Goal: Task Accomplishment & Management: Manage account settings

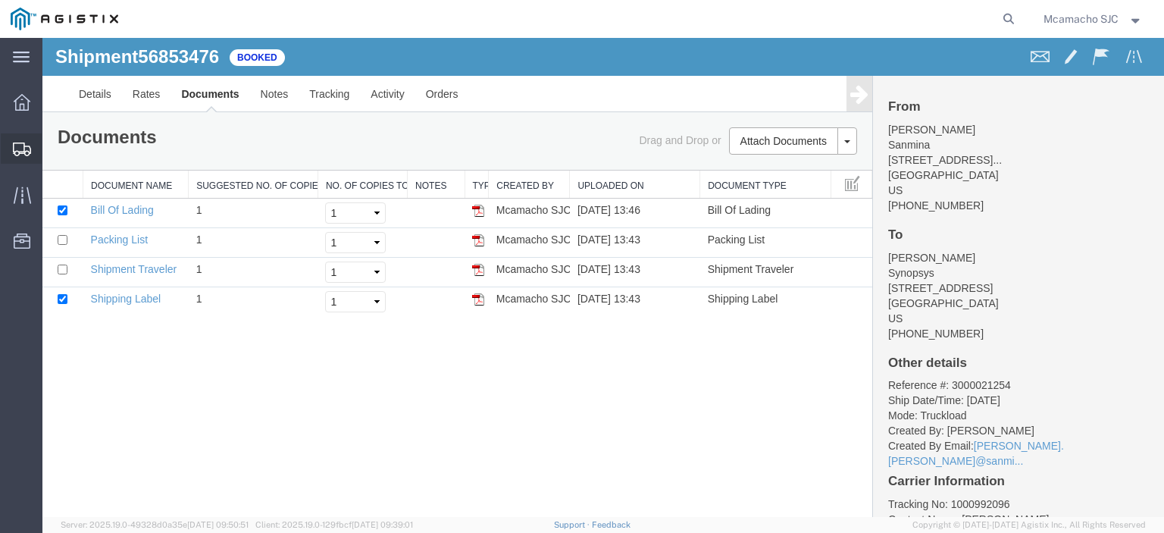
click at [52, 146] on span "Shipments" at bounding box center [47, 148] width 11 height 30
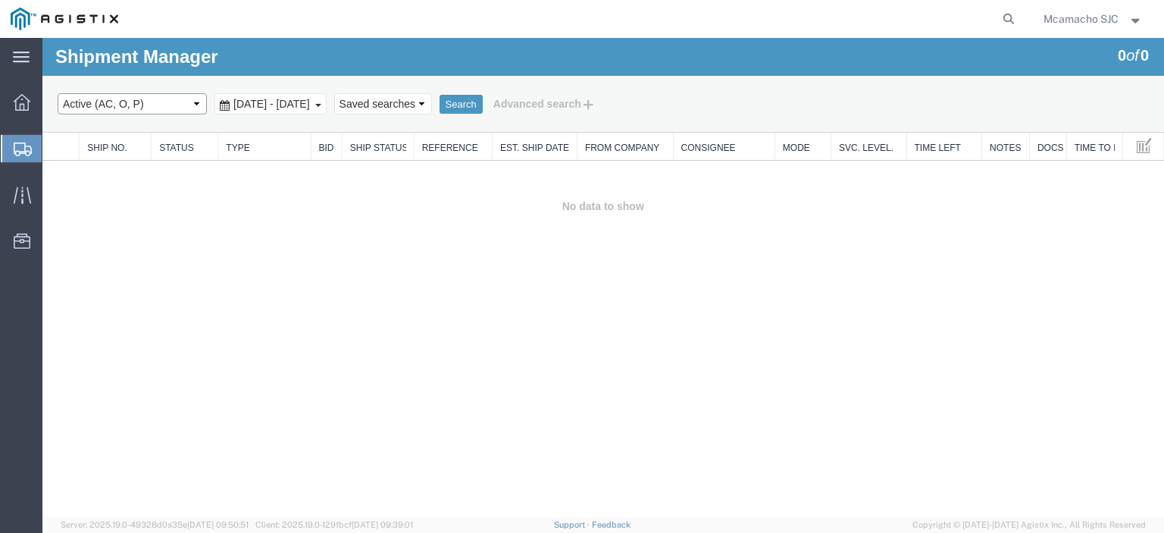
click at [101, 109] on select "Select status Active (AC, O, P) All Approved Awaiting Confirmation (AC) Booked …" at bounding box center [132, 103] width 149 height 21
select select "BOOK"
click at [58, 93] on select "Select status Active (AC, O, P) All Approved Awaiting Confirmation (AC) Booked …" at bounding box center [132, 103] width 149 height 21
click at [483, 103] on button "Search" at bounding box center [460, 105] width 43 height 20
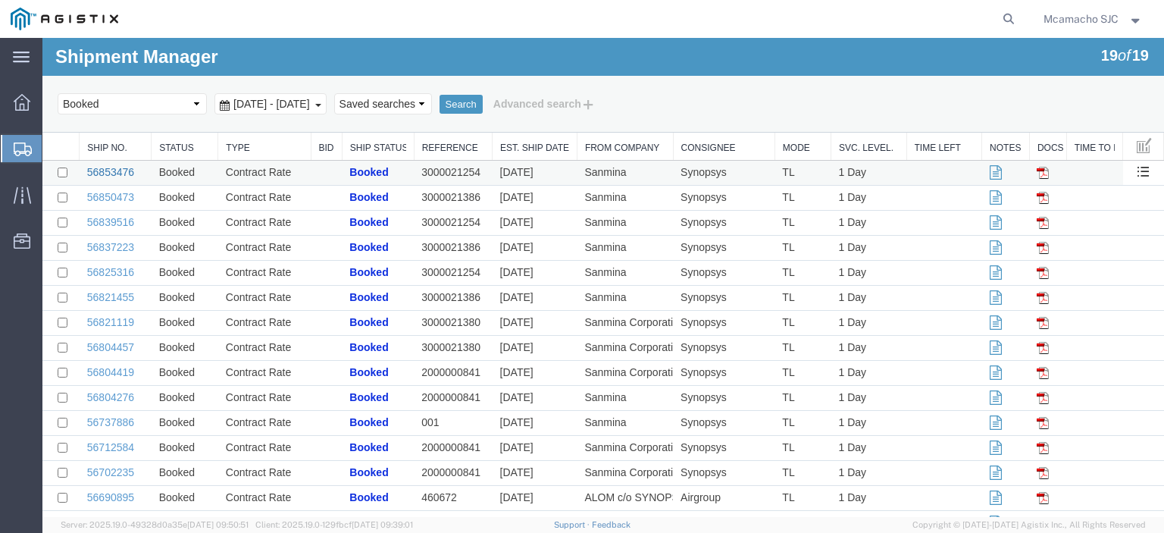
click at [106, 170] on link "56853476" at bounding box center [110, 172] width 47 height 12
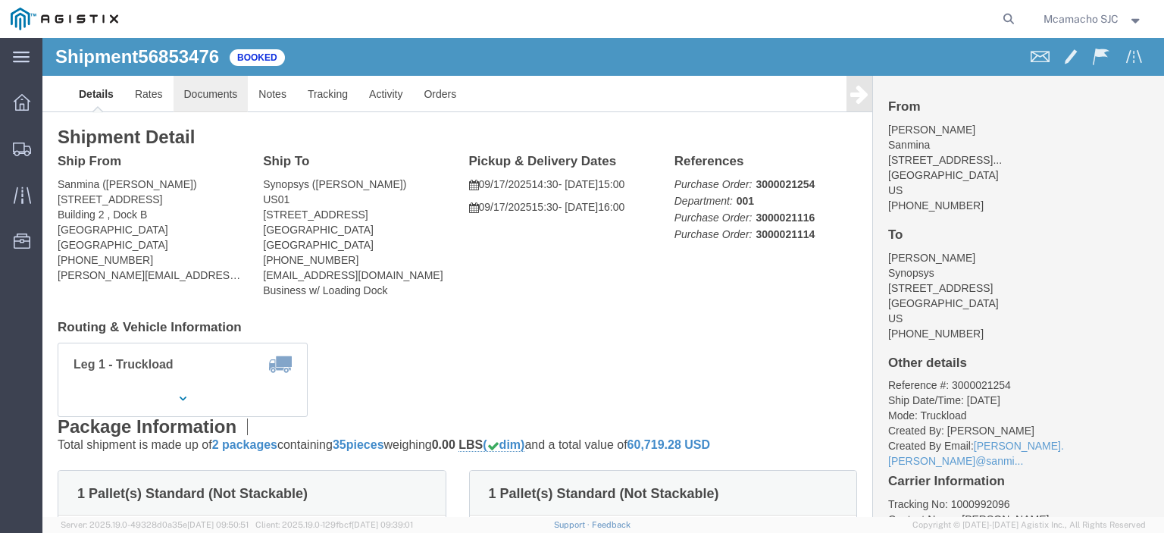
click link "Documents"
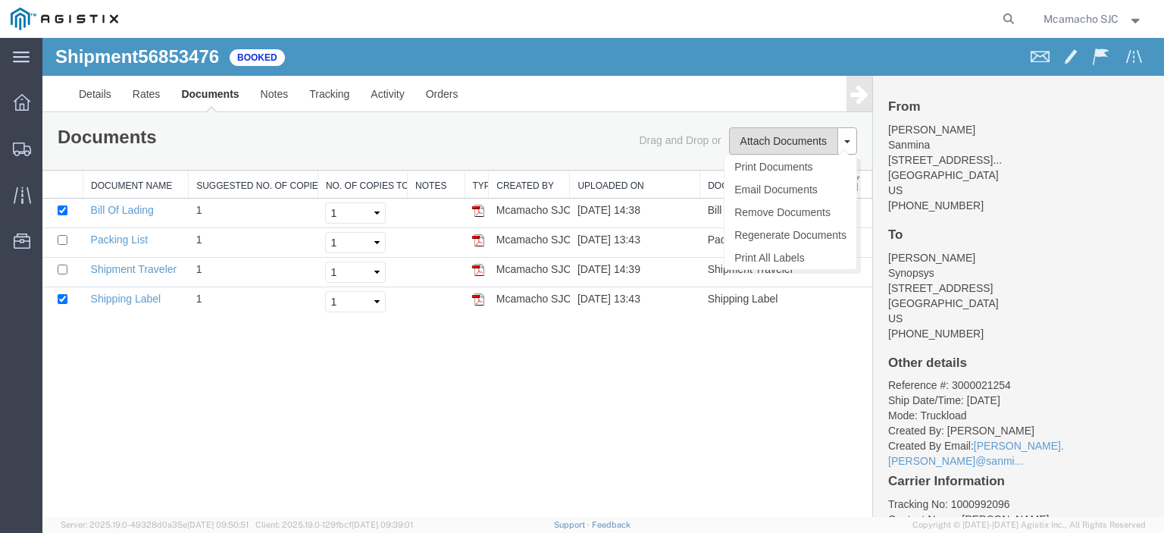
click at [780, 139] on button "Attach Documents" at bounding box center [783, 140] width 109 height 27
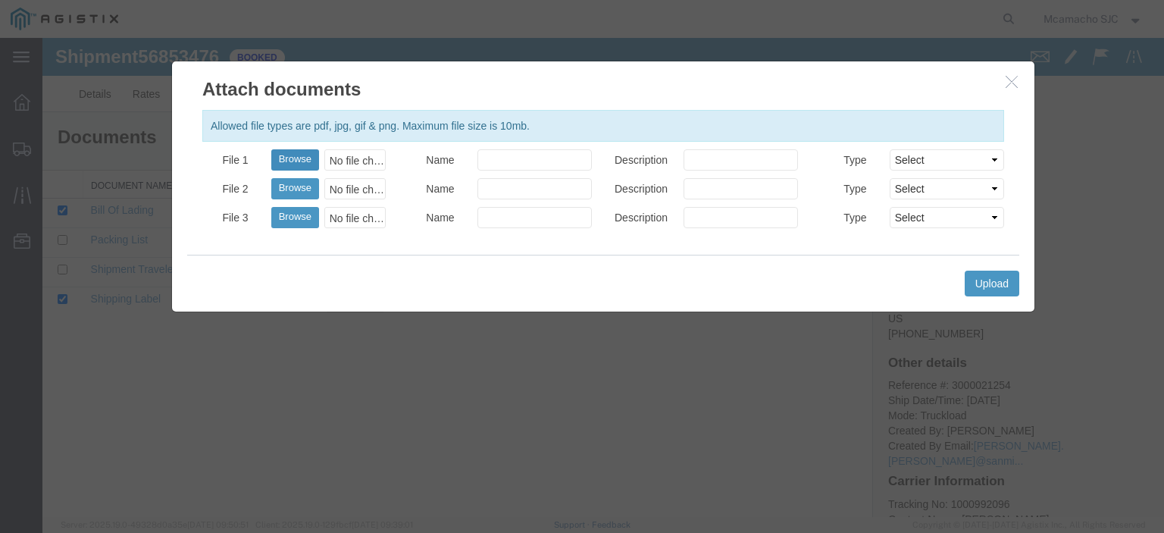
click at [296, 158] on button "Browse" at bounding box center [295, 159] width 48 height 21
type input "C:\fakepath\1000992096.pdf"
click at [518, 154] on input "Name" at bounding box center [534, 159] width 114 height 21
type input "AIRGROUP"
click at [703, 156] on input "Description" at bounding box center [740, 159] width 114 height 21
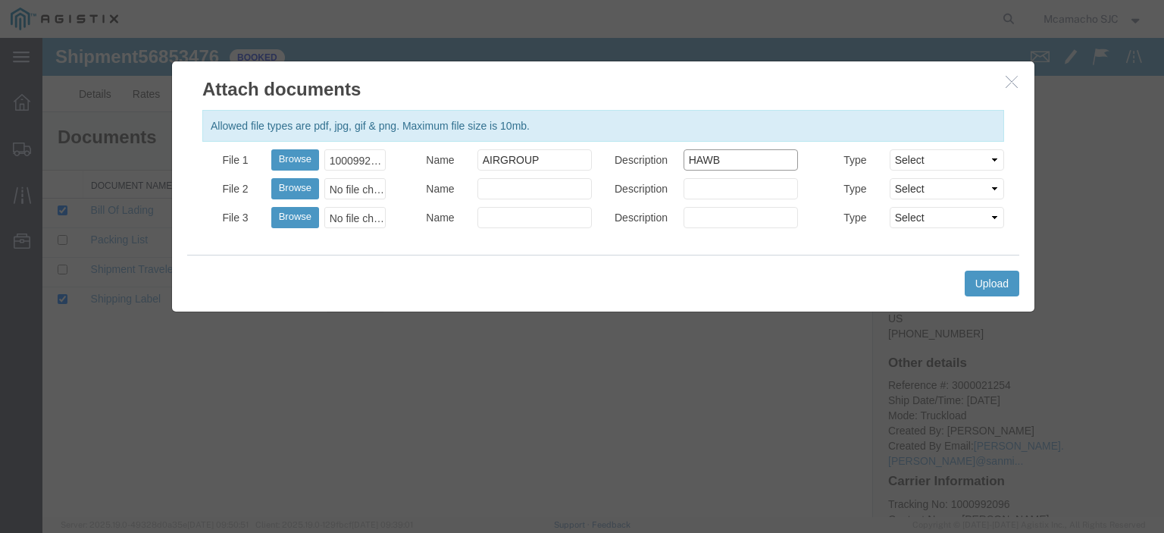
type input "HAWB"
click at [907, 158] on select "Select AWB Label Bill of Lading/Air Waybill Certificate of Origin (English) Cla…" at bounding box center [946, 159] width 114 height 21
select select "BILL_OF_LADING"
click at [889, 149] on select "Select AWB Label Bill of Lading/Air Waybill Certificate of Origin (English) Cla…" at bounding box center [946, 159] width 114 height 21
click at [990, 281] on button "Upload" at bounding box center [991, 283] width 55 height 26
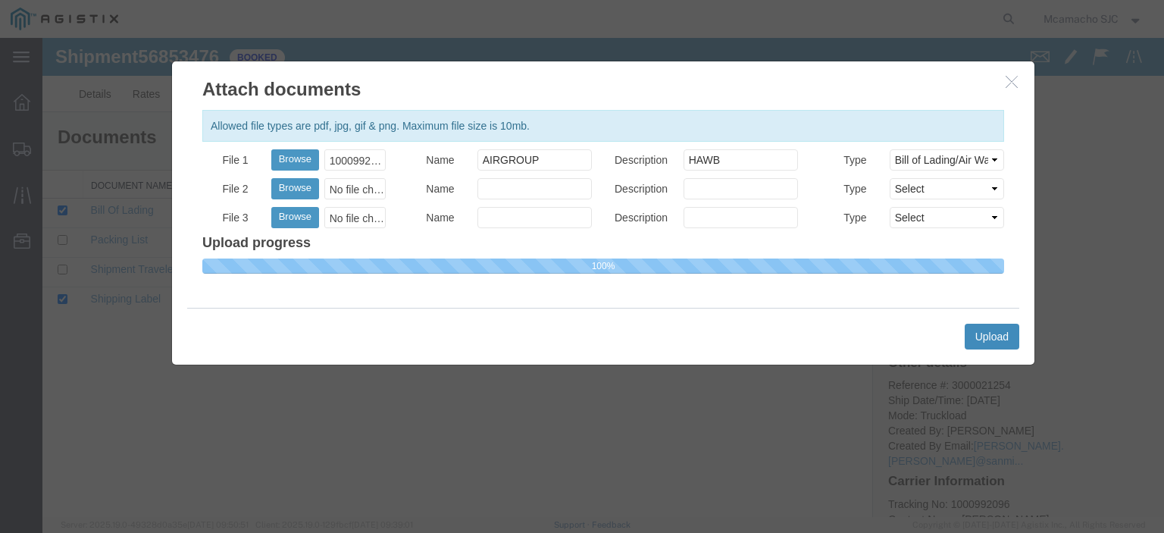
select select
